Goal: Task Accomplishment & Management: Manage account settings

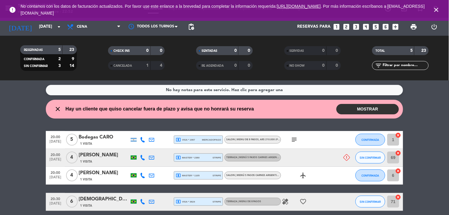
click at [207, 175] on div "local_atm master * 1105 stripe" at bounding box center [199, 175] width 46 height 8
click at [345, 154] on icon at bounding box center [346, 157] width 7 height 7
click at [36, 27] on input "[DATE]" at bounding box center [64, 26] width 57 height 11
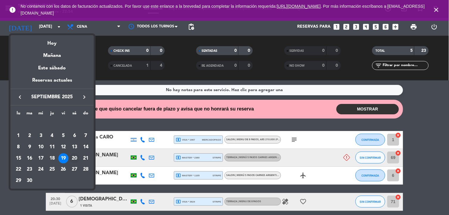
click at [77, 159] on div "20" at bounding box center [74, 158] width 10 height 10
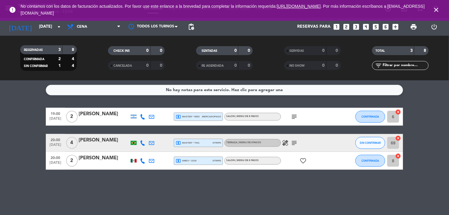
click at [436, 120] on bookings-row "19:00 [DATE] 2 [PERSON_NAME] local_atm master * 6620 mercadopago SALON | MENU D…" at bounding box center [224, 139] width 449 height 62
click at [298, 144] on icon "subject" at bounding box center [294, 142] width 7 height 7
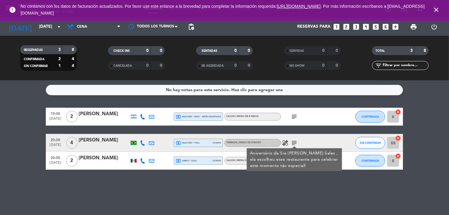
click at [296, 115] on icon "subject" at bounding box center [294, 116] width 7 height 7
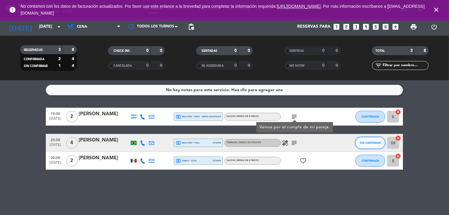
click at [371, 137] on button "SIN CONFIRMAR" at bounding box center [370, 143] width 30 height 12
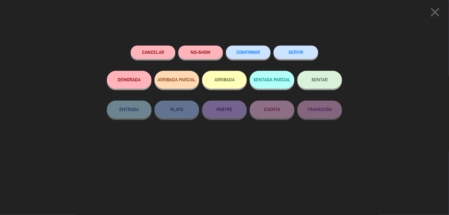
click at [247, 55] on button "CONFIRMAR" at bounding box center [248, 52] width 45 height 13
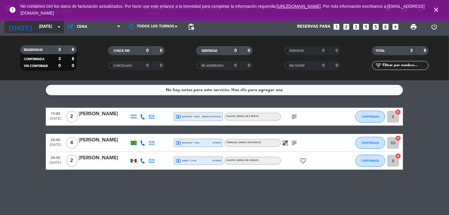
click at [45, 27] on input "[DATE]" at bounding box center [64, 26] width 57 height 11
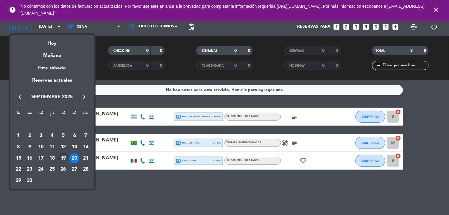
click at [63, 157] on div "19" at bounding box center [63, 158] width 10 height 10
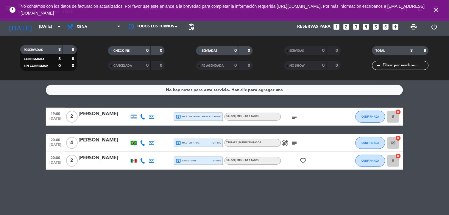
type input "[DATE]"
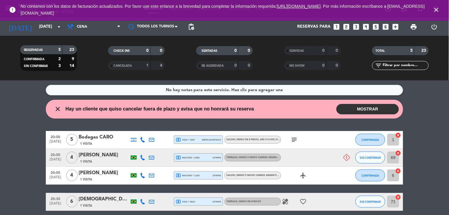
click at [184, 155] on span "local_atm master * 2360" at bounding box center [188, 157] width 24 height 5
click at [195, 176] on span "local_atm master * 1105" at bounding box center [188, 175] width 24 height 5
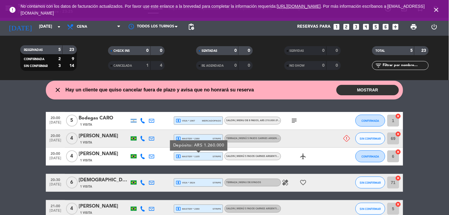
scroll to position [51, 0]
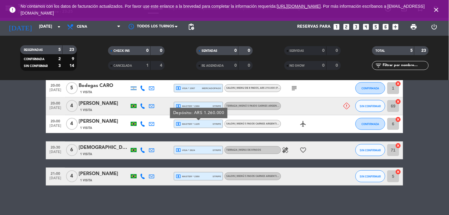
drag, startPoint x: 123, startPoint y: 171, endPoint x: 123, endPoint y: 177, distance: 6.3
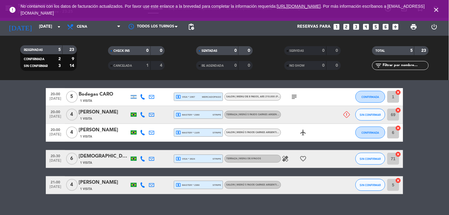
scroll to position [30, 0]
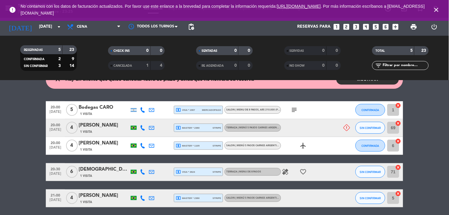
drag, startPoint x: 133, startPoint y: 98, endPoint x: 126, endPoint y: 80, distance: 19.6
click at [195, 170] on span "local_atm visa * 3624" at bounding box center [185, 171] width 19 height 5
